Goal: Task Accomplishment & Management: Use online tool/utility

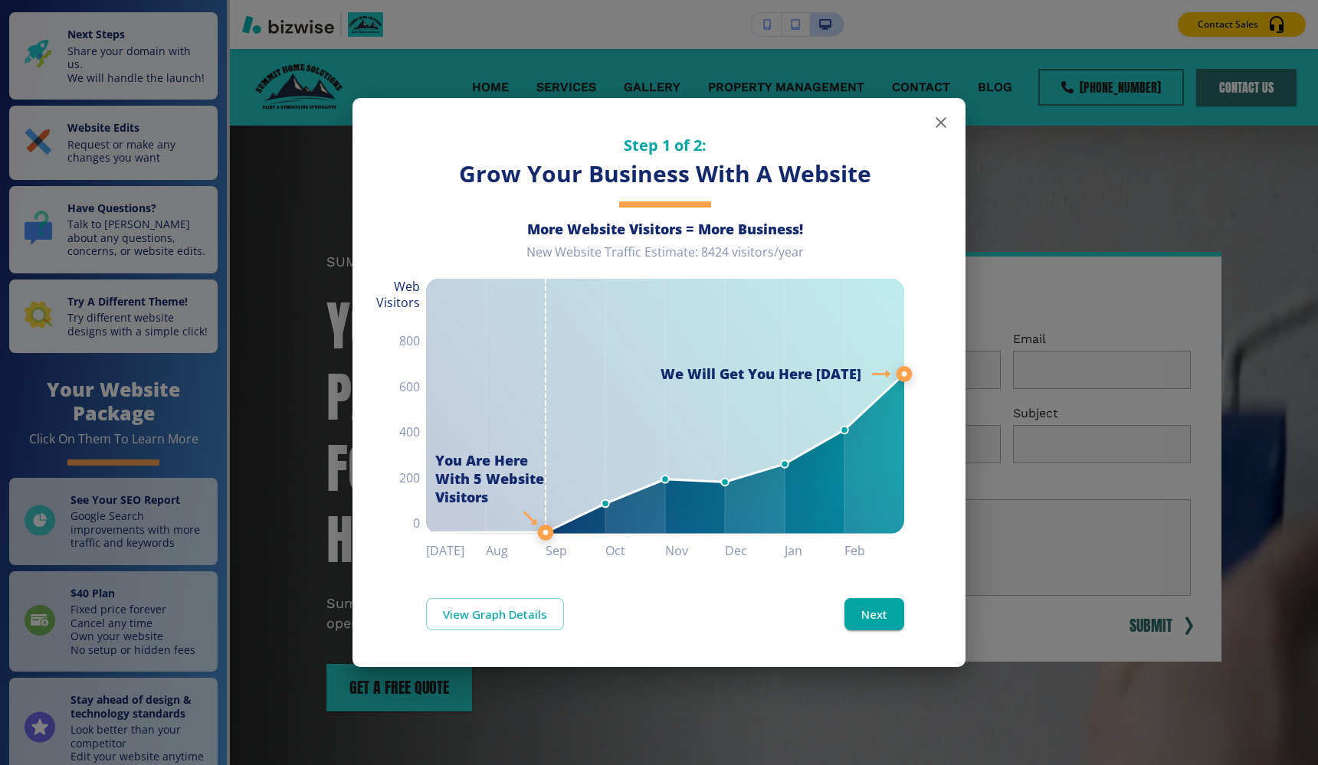
click at [942, 130] on icon "button" at bounding box center [941, 122] width 18 height 18
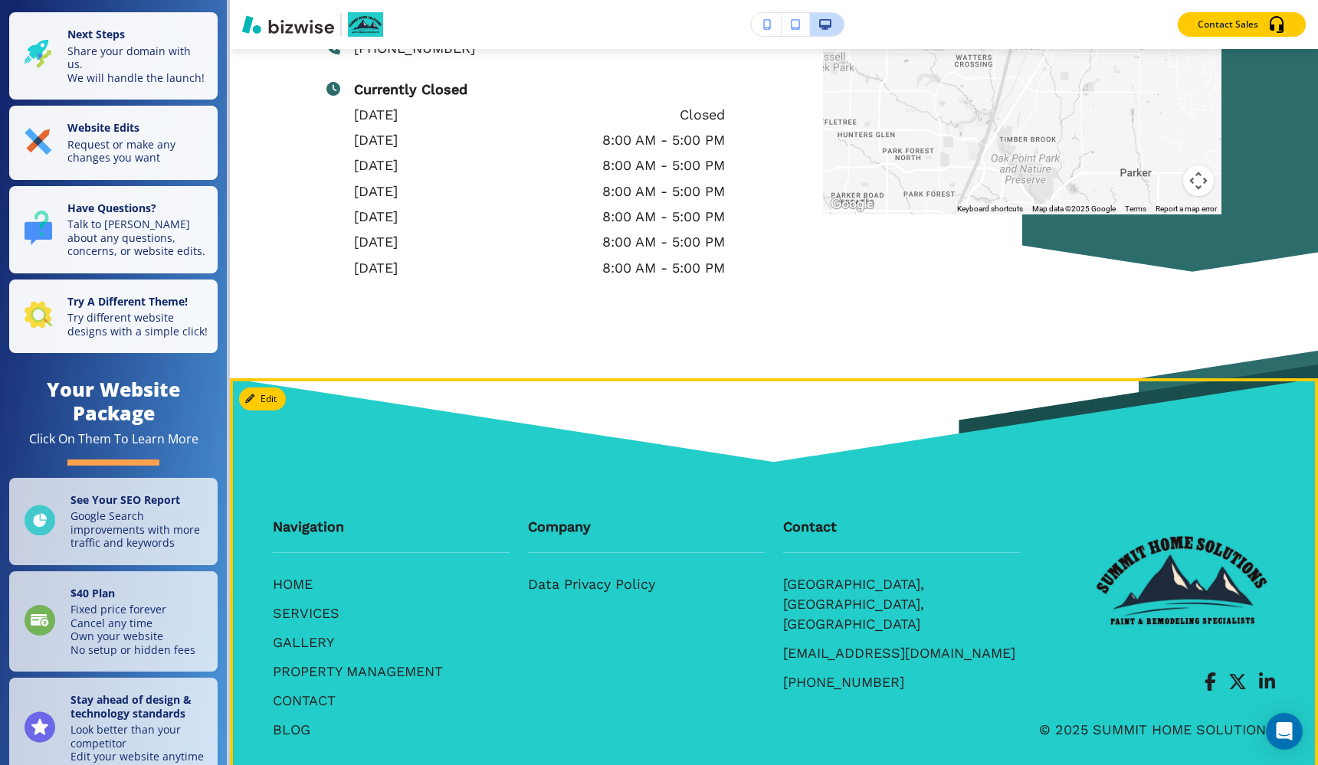
scroll to position [8870, 0]
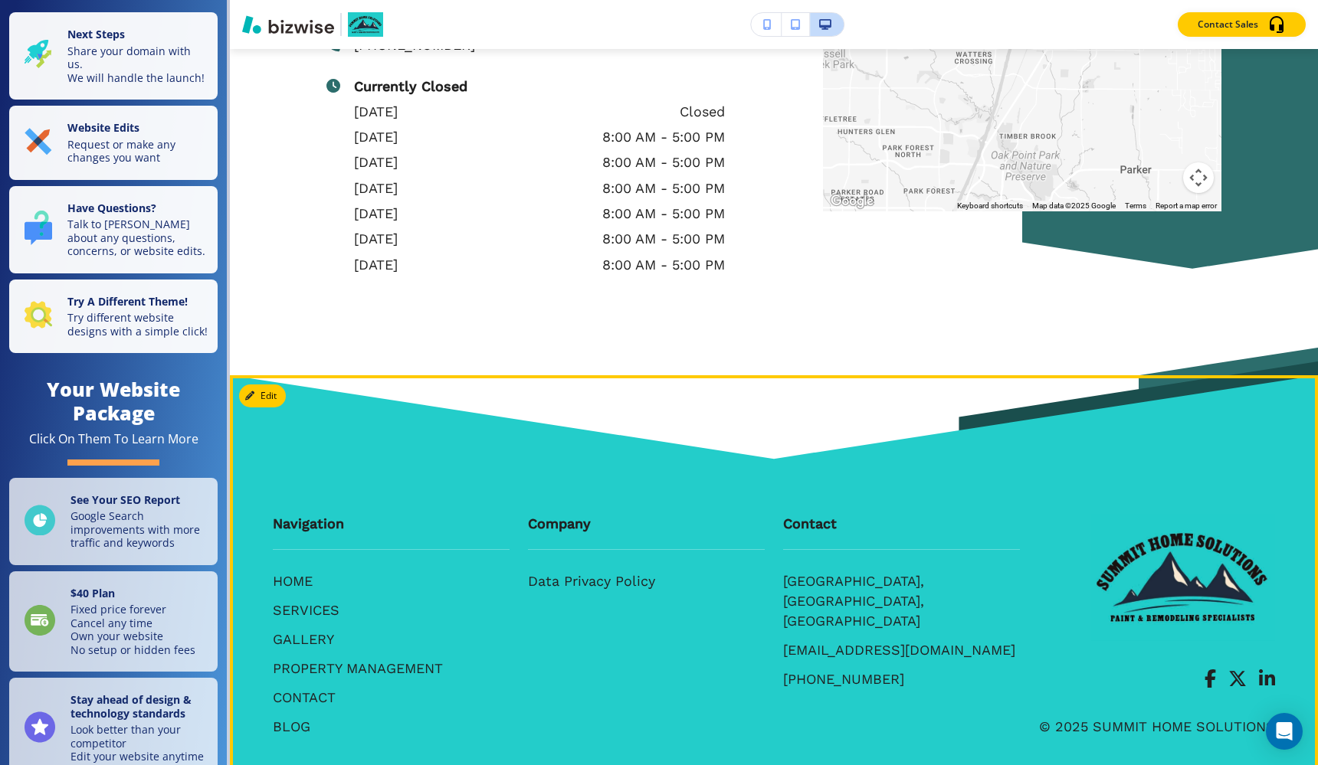
click at [561, 516] on strong "Company" at bounding box center [559, 524] width 63 height 16
click at [270, 385] on button "Edit Footer" at bounding box center [279, 396] width 80 height 23
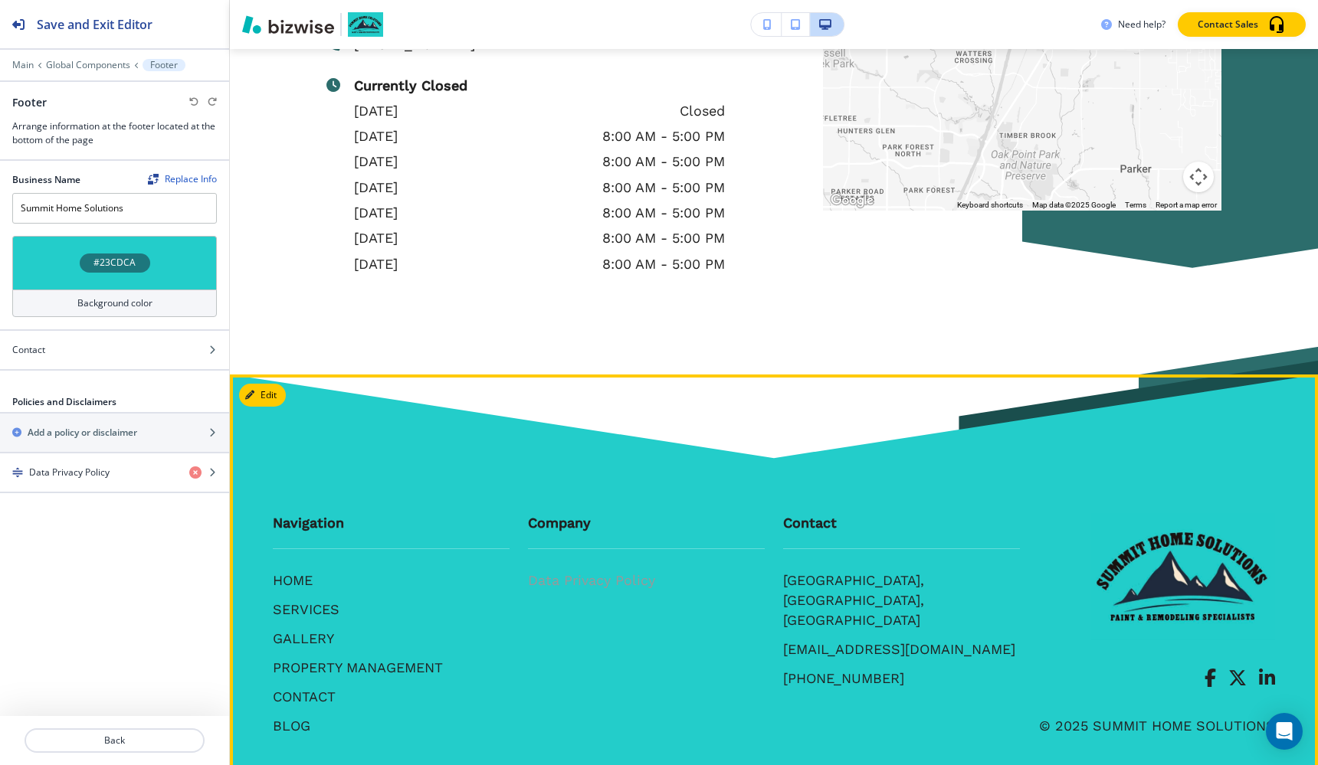
click at [568, 571] on p "Data Privacy Policy" at bounding box center [591, 581] width 127 height 20
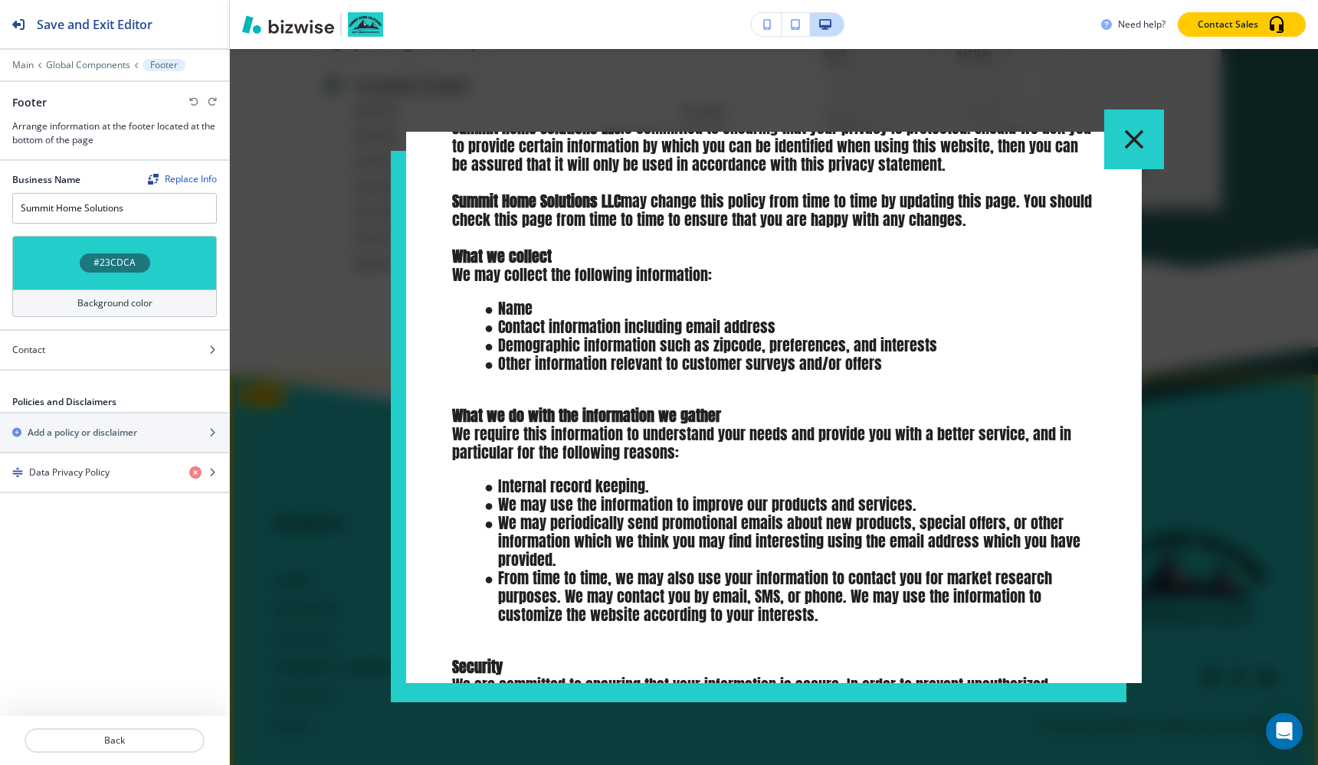
scroll to position [0, 0]
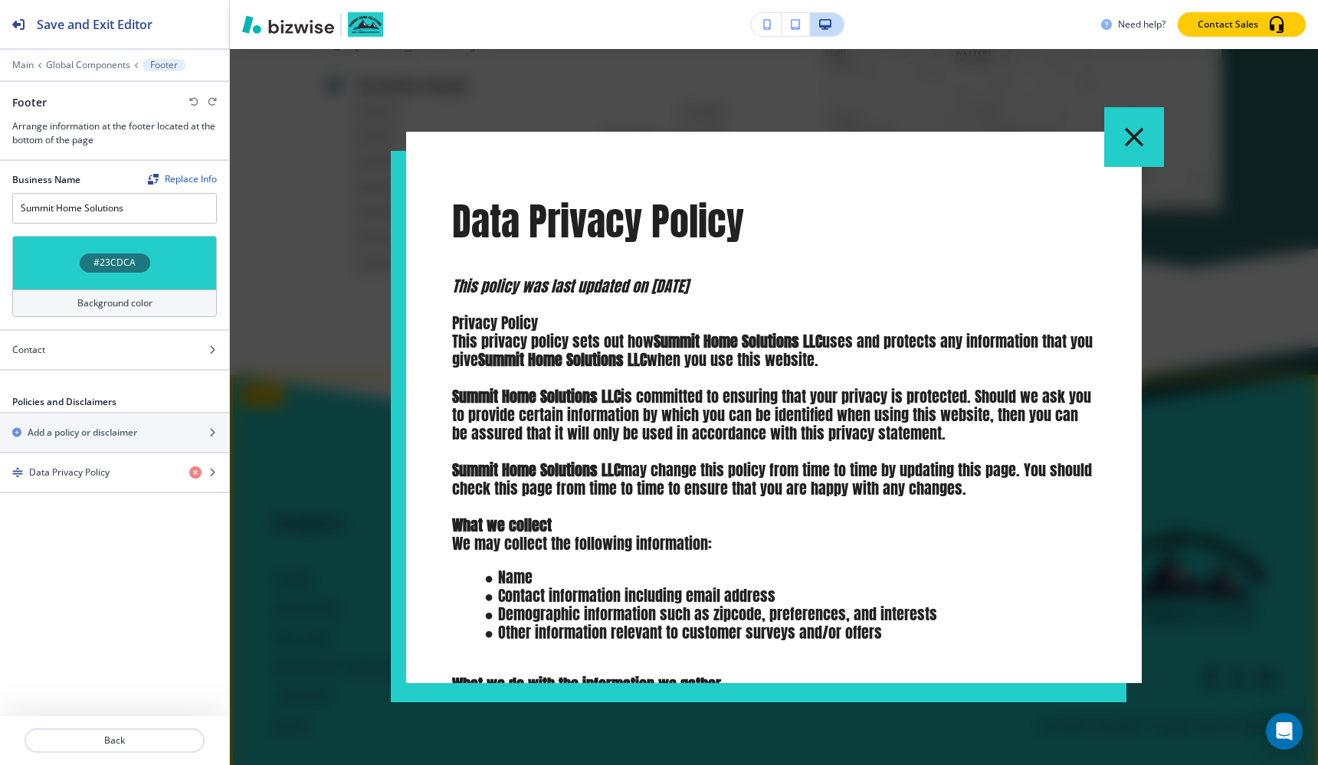
click at [1130, 139] on icon "button" at bounding box center [1134, 136] width 19 height 19
